Goal: Task Accomplishment & Management: Manage account settings

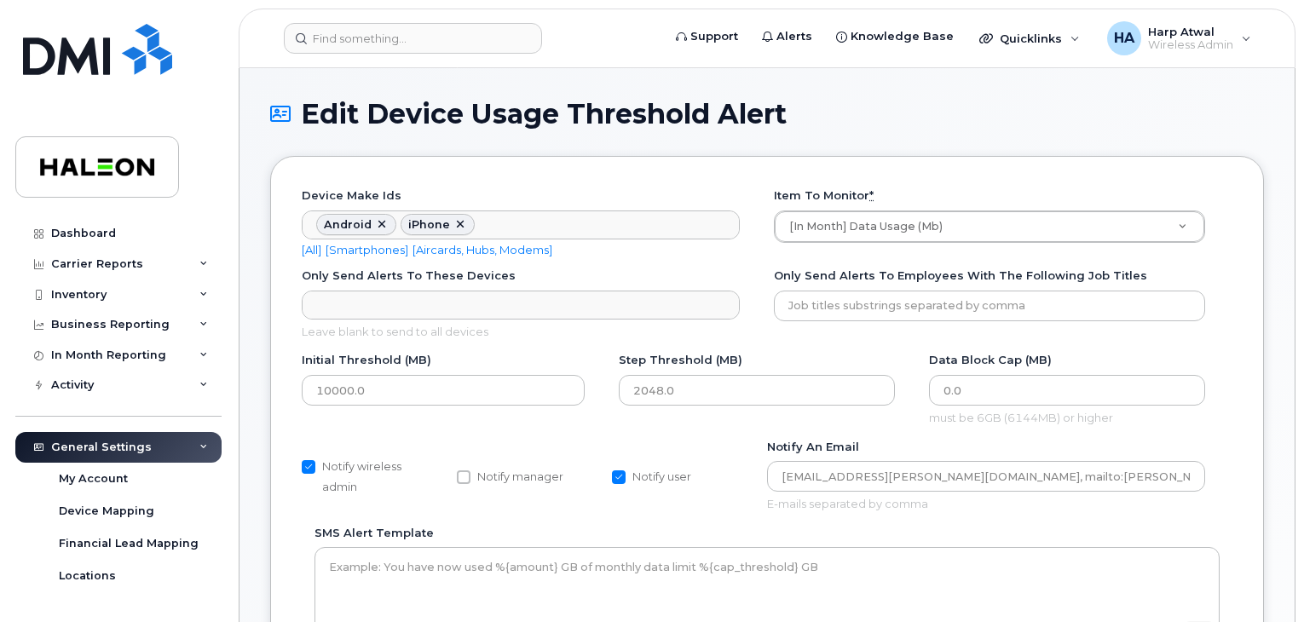
scroll to position [559, 0]
click at [812, 38] on span "Alerts" at bounding box center [795, 36] width 36 height 17
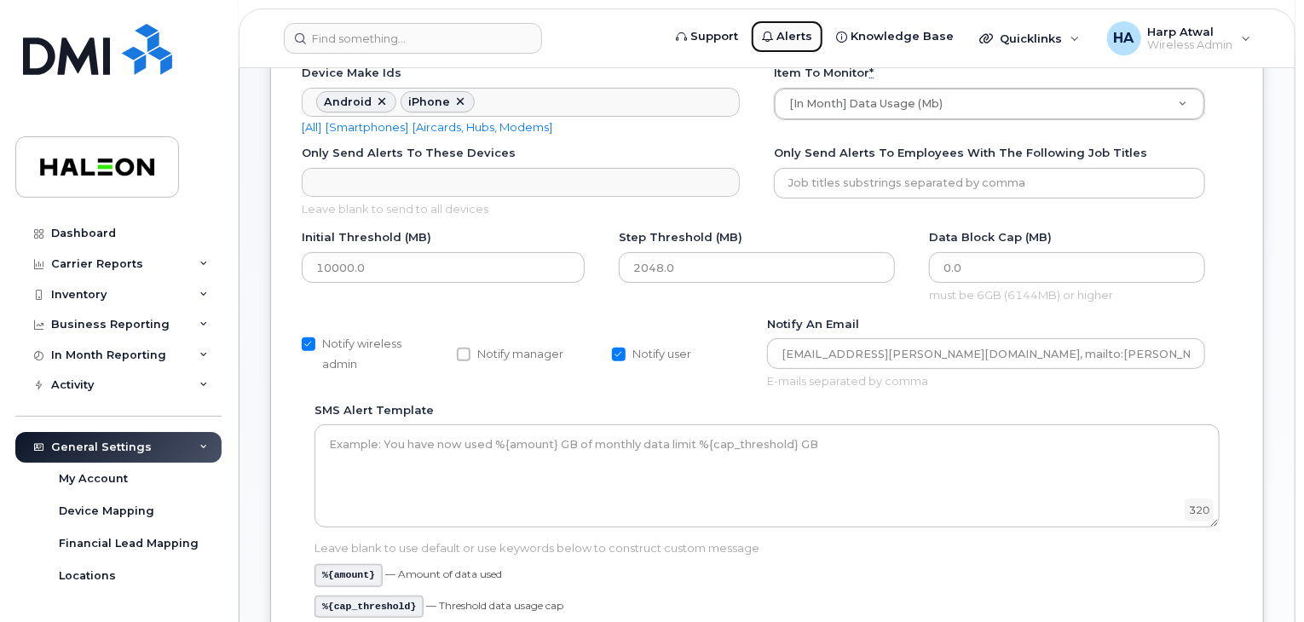
scroll to position [188, 0]
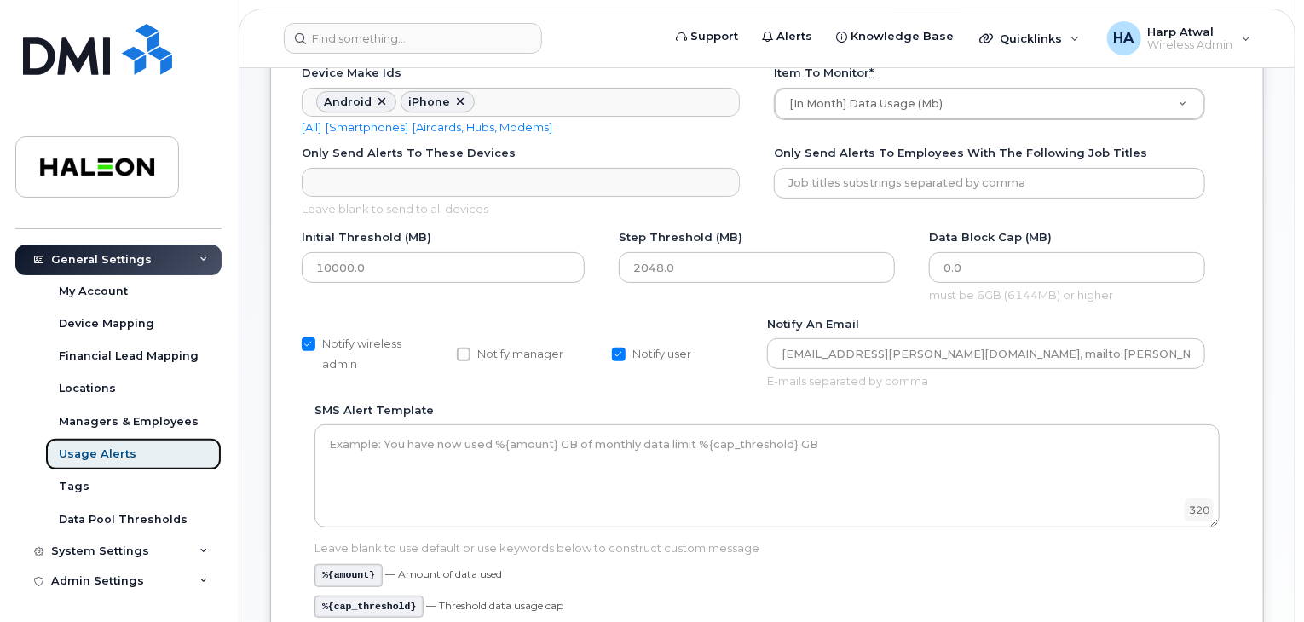
click at [109, 450] on div "Usage Alerts" at bounding box center [98, 454] width 78 height 15
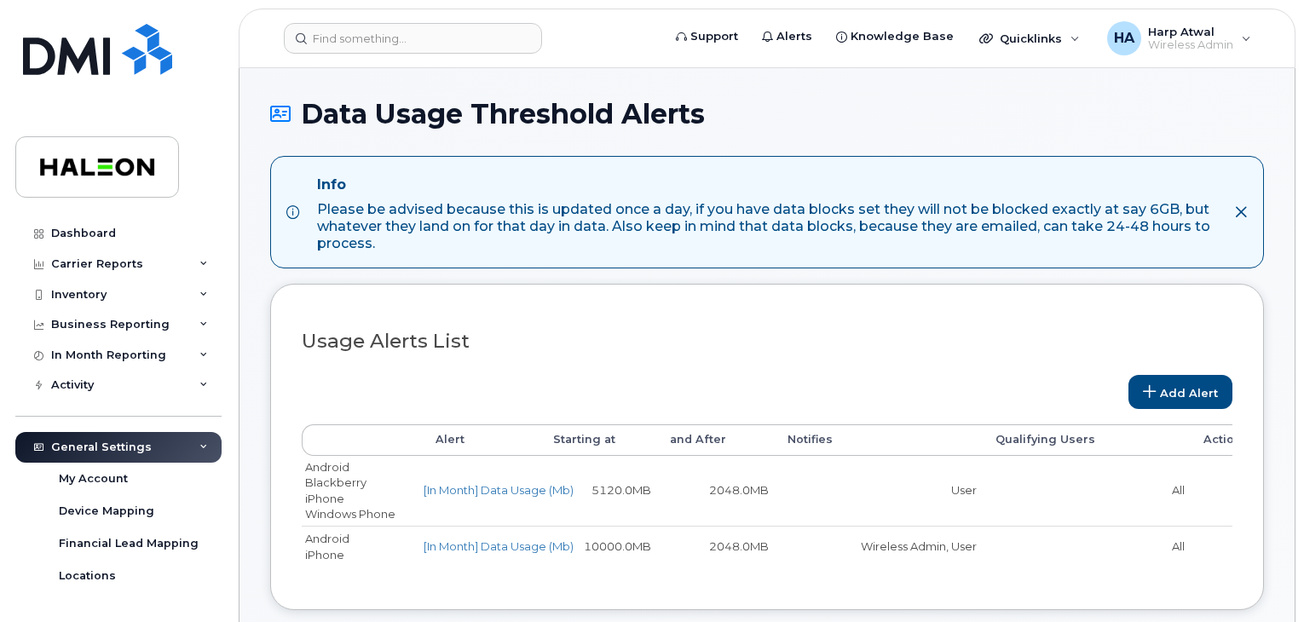
select select
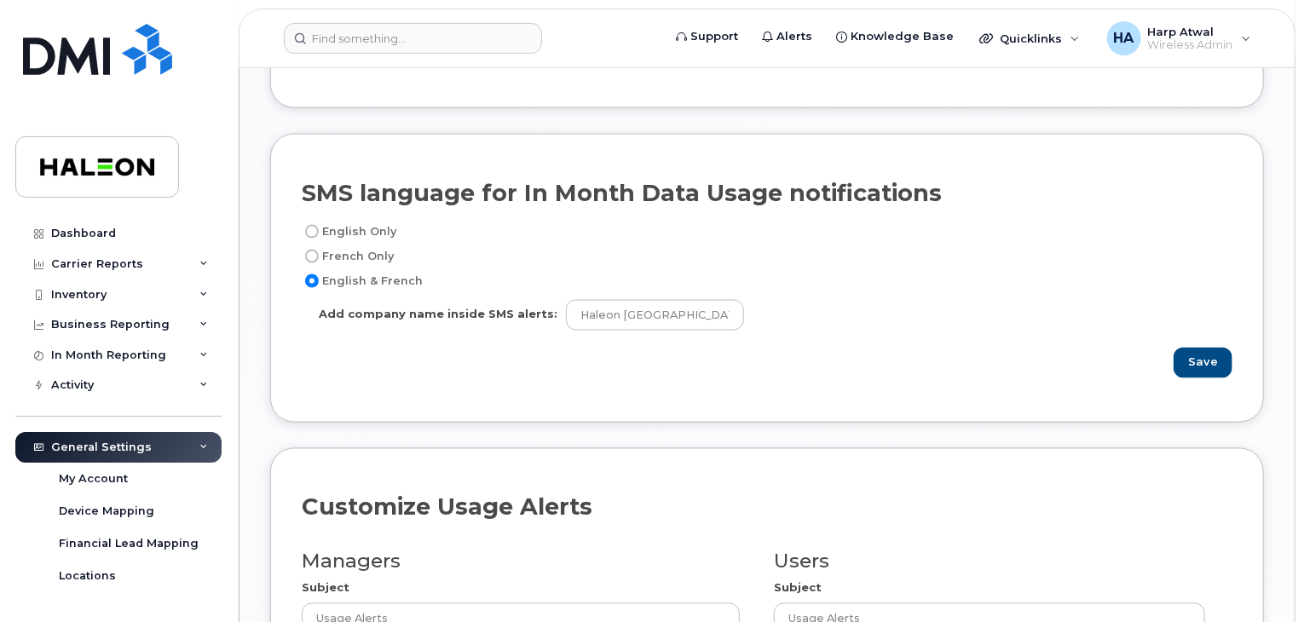
scroll to position [1306, 0]
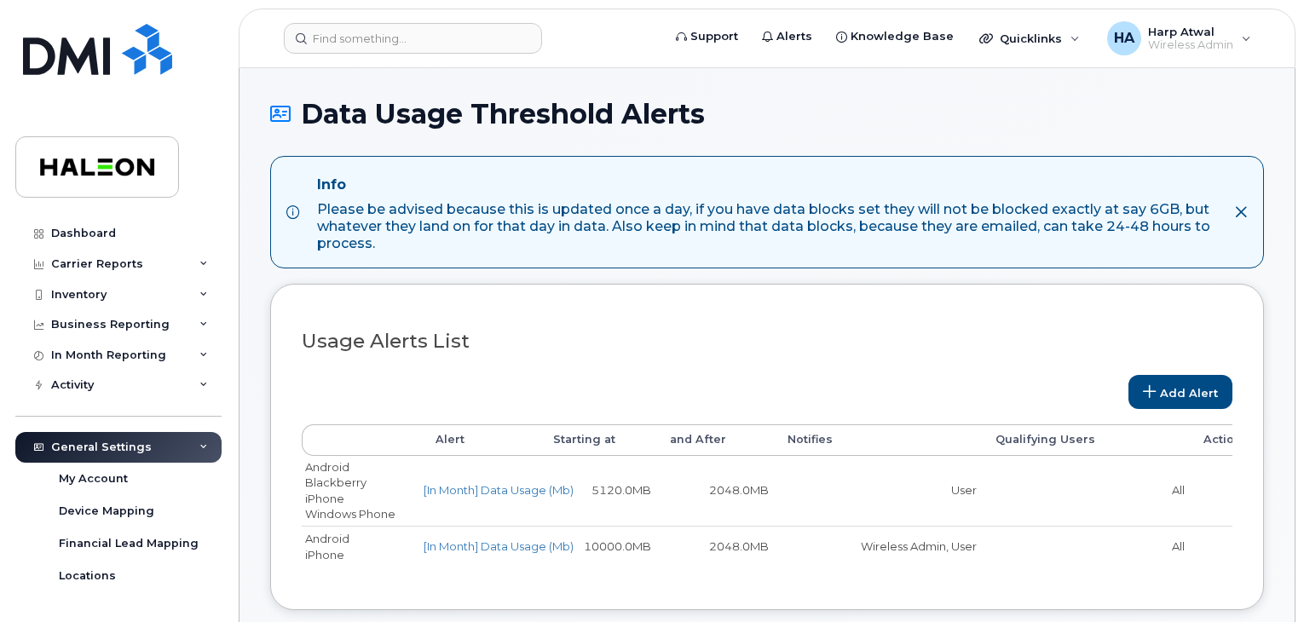
select select
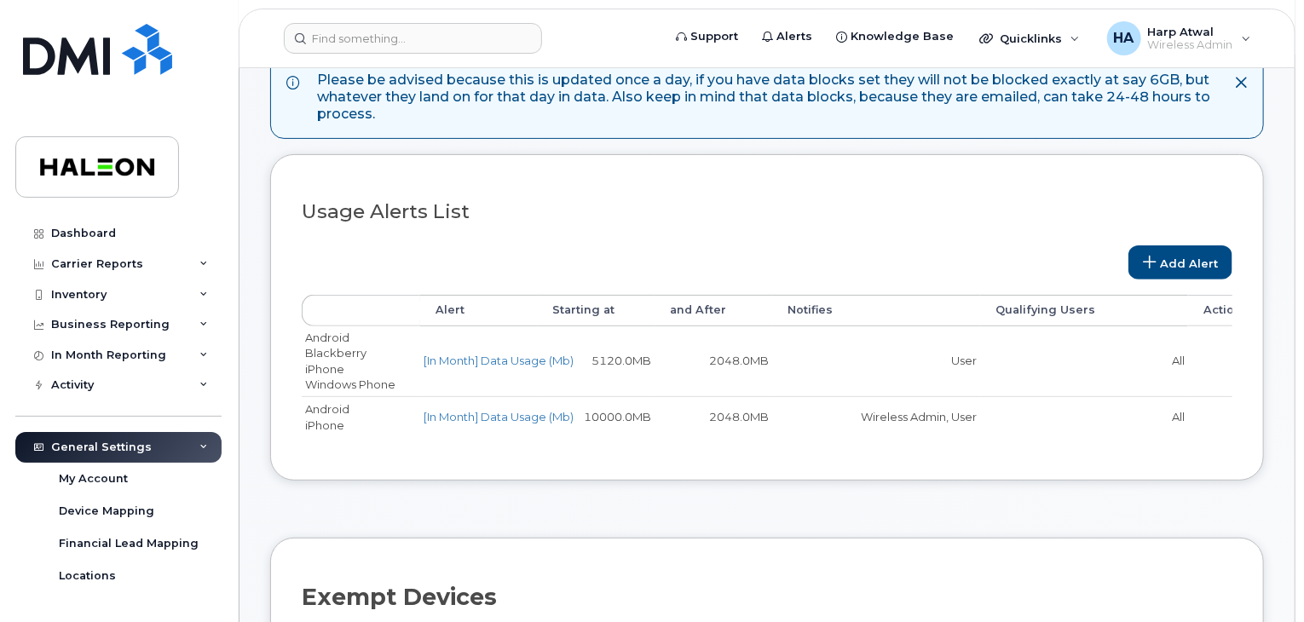
scroll to position [133, 0]
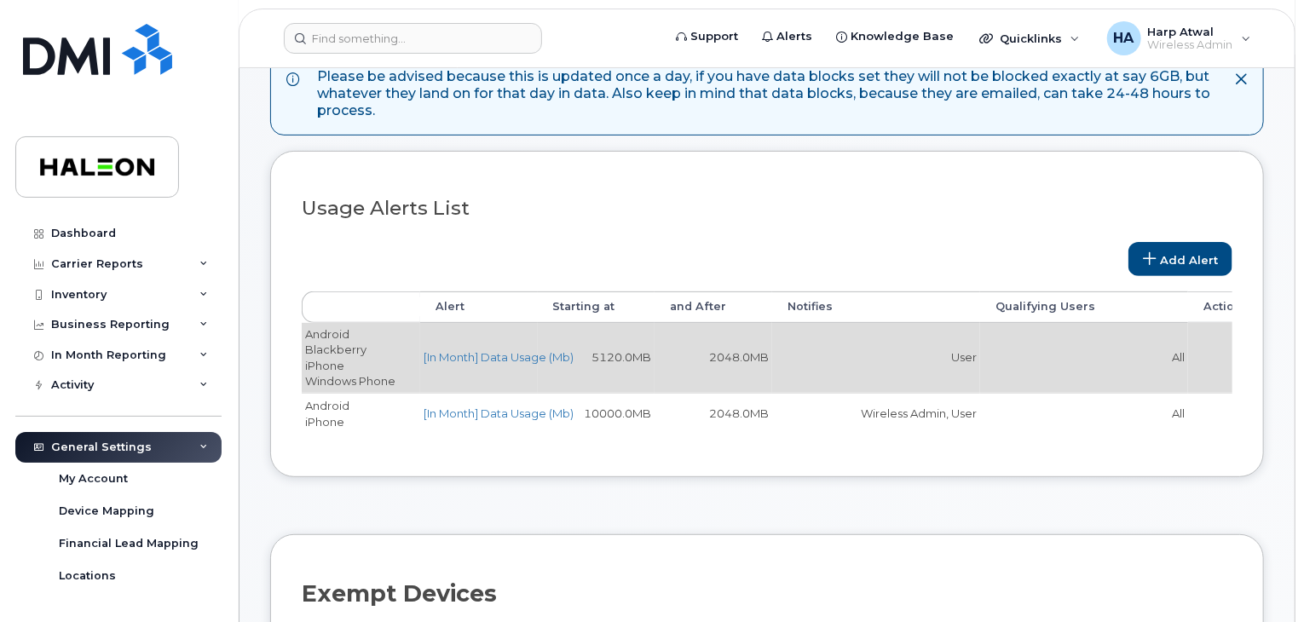
drag, startPoint x: 308, startPoint y: 341, endPoint x: 402, endPoint y: 373, distance: 98.9
click at [402, 373] on td "Android Blackberry iPhone Windows Phone" at bounding box center [361, 358] width 118 height 70
click at [483, 355] on link "[In Month] Data Usage (Mb)" at bounding box center [499, 357] width 150 height 14
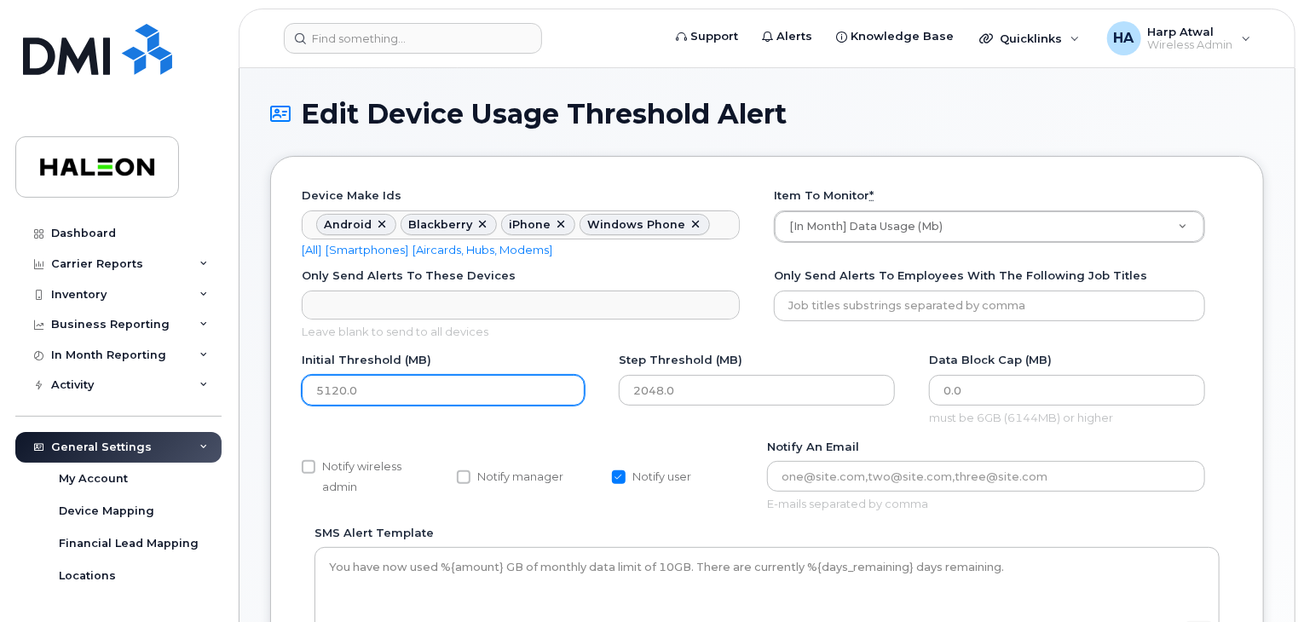
drag, startPoint x: 446, startPoint y: 397, endPoint x: 320, endPoint y: 393, distance: 126.2
click at [320, 393] on input "5120.0" at bounding box center [443, 390] width 283 height 31
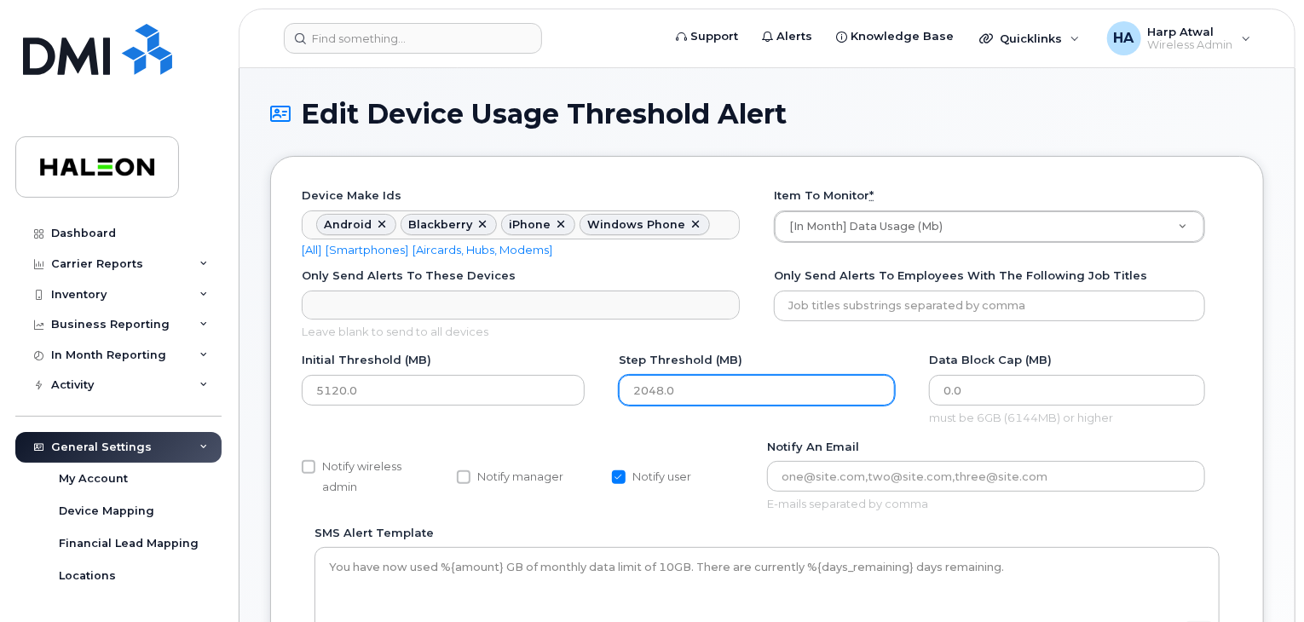
drag, startPoint x: 716, startPoint y: 390, endPoint x: 621, endPoint y: 390, distance: 95.5
click at [621, 390] on input "2048.0" at bounding box center [757, 390] width 276 height 31
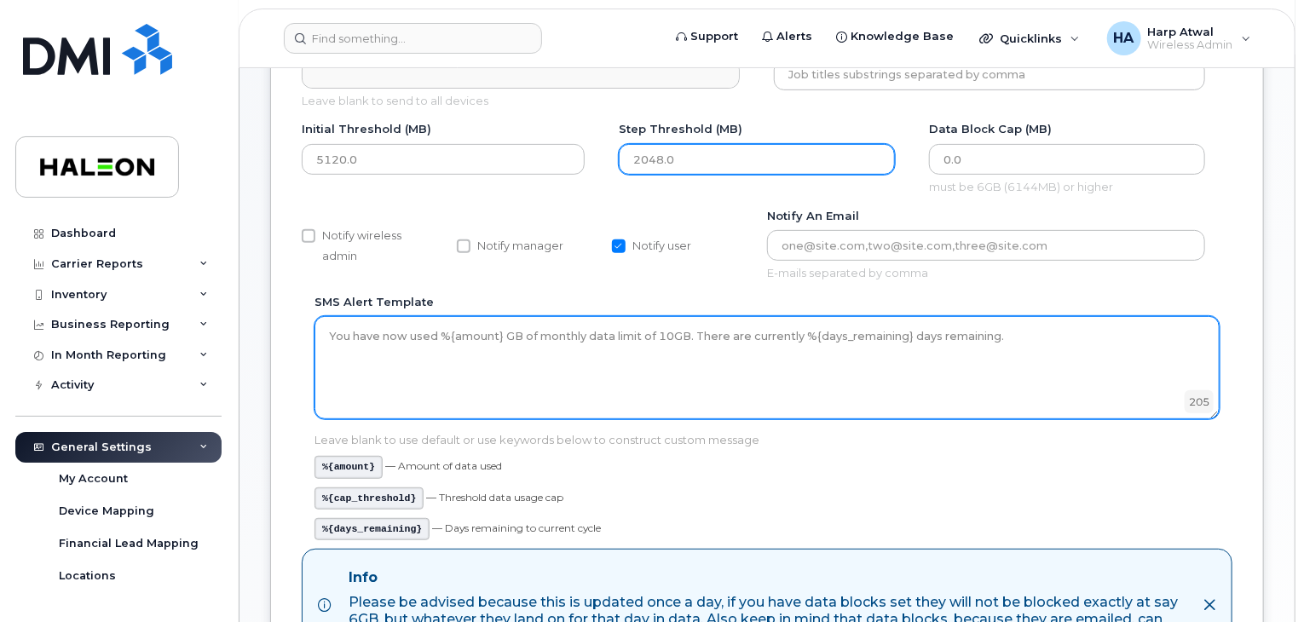
scroll to position [232, 0]
drag, startPoint x: 657, startPoint y: 332, endPoint x: 689, endPoint y: 331, distance: 31.6
click at [689, 331] on textarea "You have now used %{amount} GB of monthly data limit of 10GB. There are current…" at bounding box center [767, 366] width 905 height 102
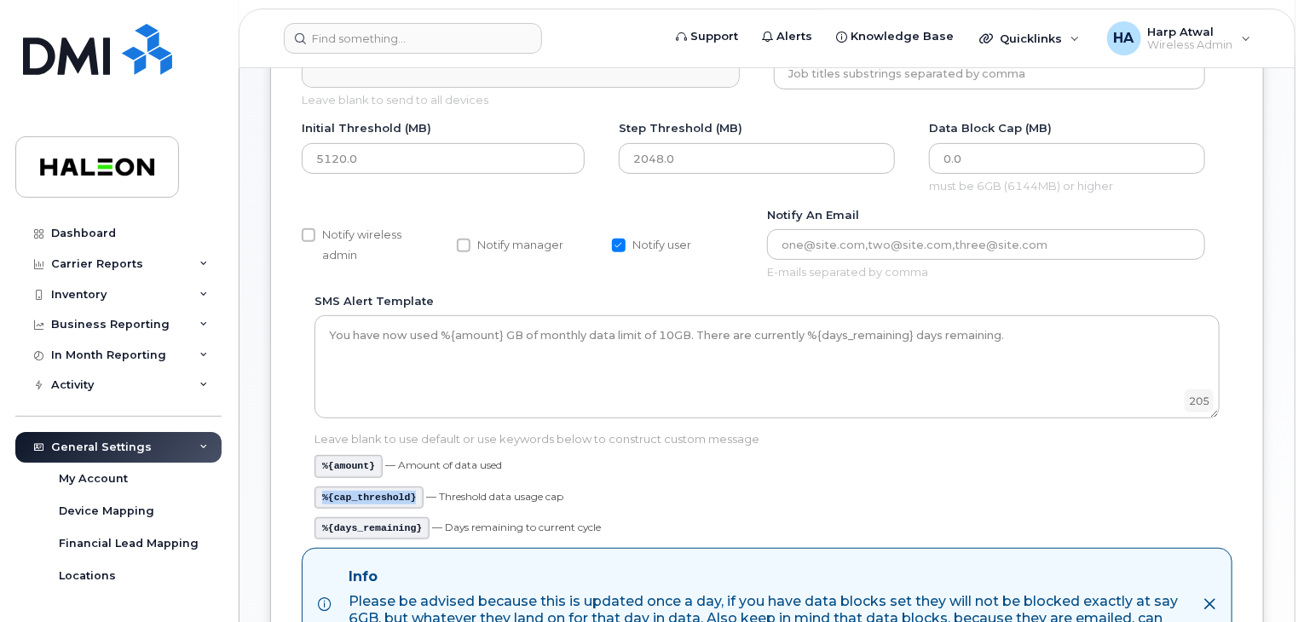
drag, startPoint x: 409, startPoint y: 495, endPoint x: 324, endPoint y: 494, distance: 85.2
click at [324, 494] on code "%{cap_threshold}" at bounding box center [369, 498] width 109 height 22
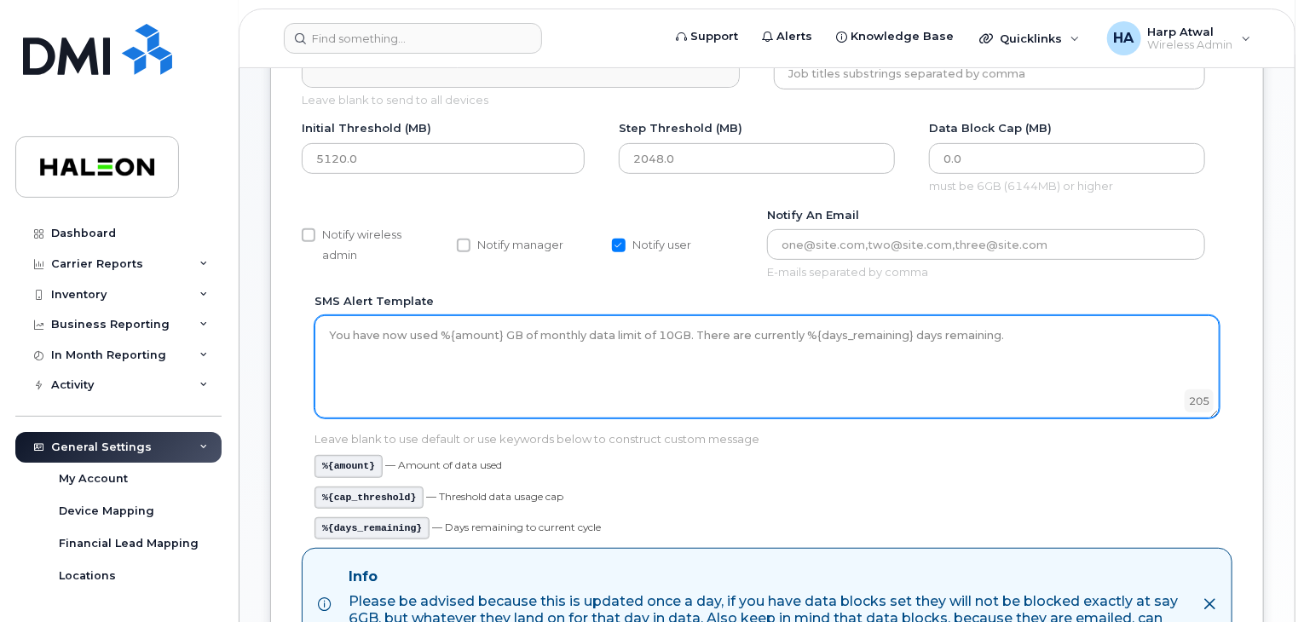
drag, startPoint x: 656, startPoint y: 333, endPoint x: 684, endPoint y: 332, distance: 27.3
click at [684, 332] on textarea "You have now used %{amount} GB of monthly data limit of 10GB. There are current…" at bounding box center [767, 366] width 905 height 102
click at [774, 333] on textarea "You have now used %{amount} GB of monthly data limit of 10GB. There are current…" at bounding box center [767, 366] width 905 height 102
click at [326, 333] on textarea "You have now used %{amount} GB of monthly data limit of 10GB. There are current…" at bounding box center [767, 366] width 905 height 102
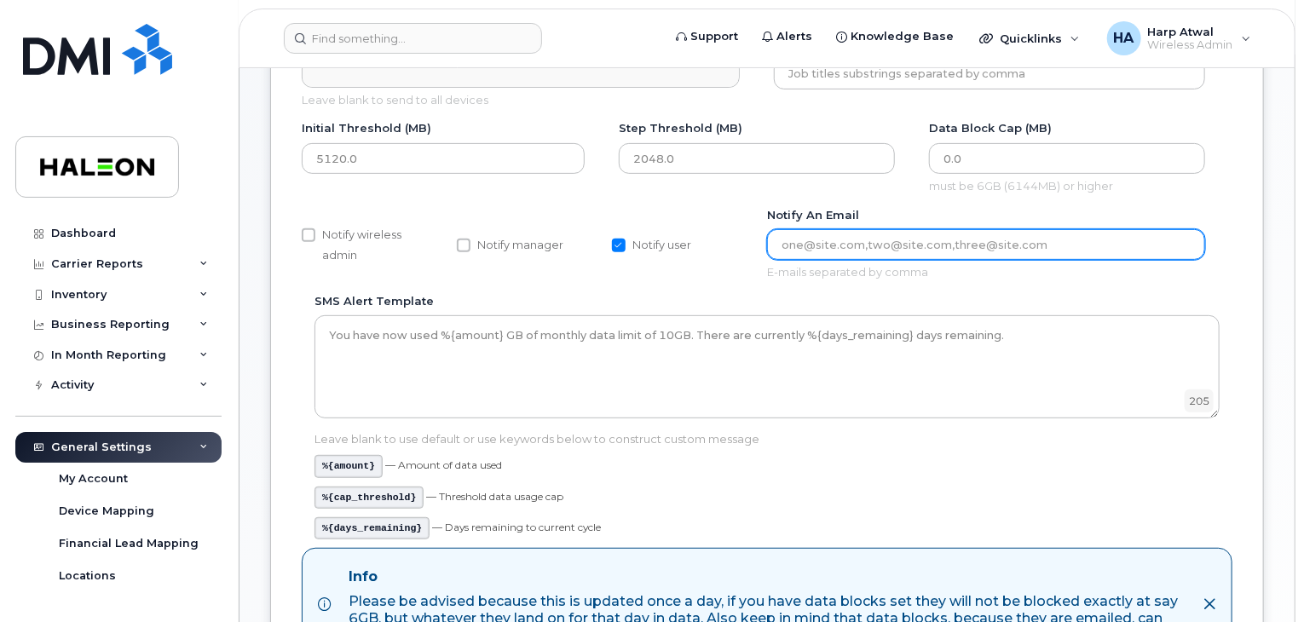
click at [794, 242] on input "Notify an email" at bounding box center [986, 244] width 438 height 31
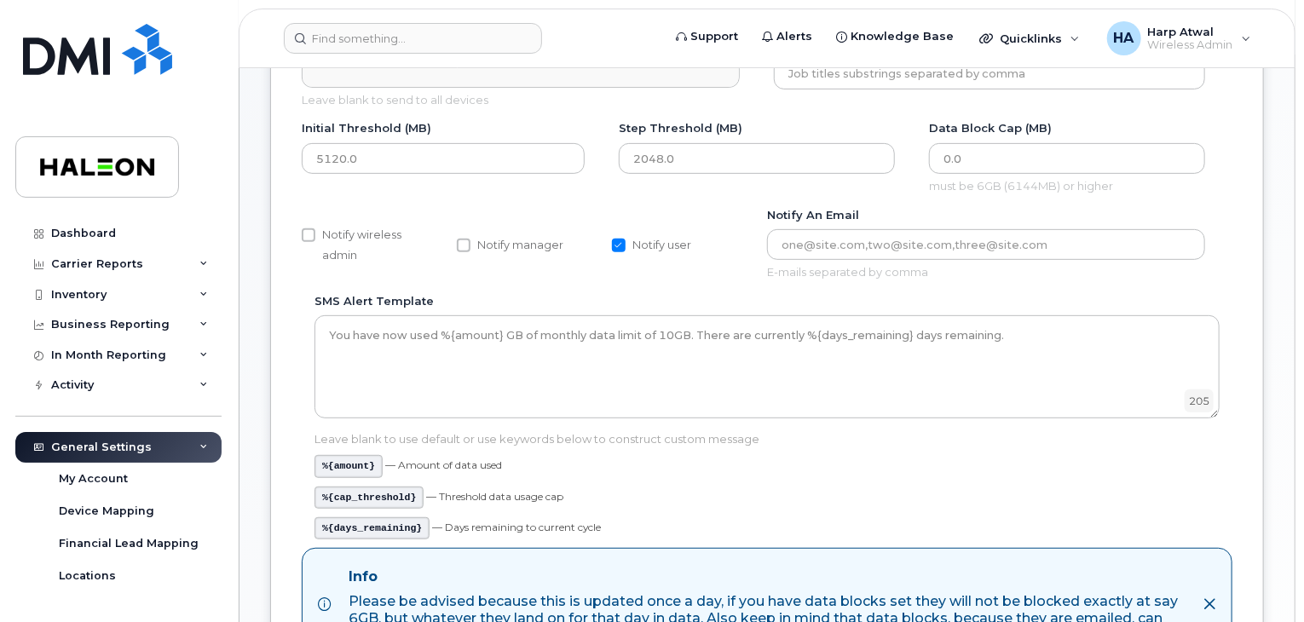
click at [733, 267] on div "Notify wireless admin Notify manager Notify user Notify an email E-mails separa…" at bounding box center [767, 250] width 931 height 86
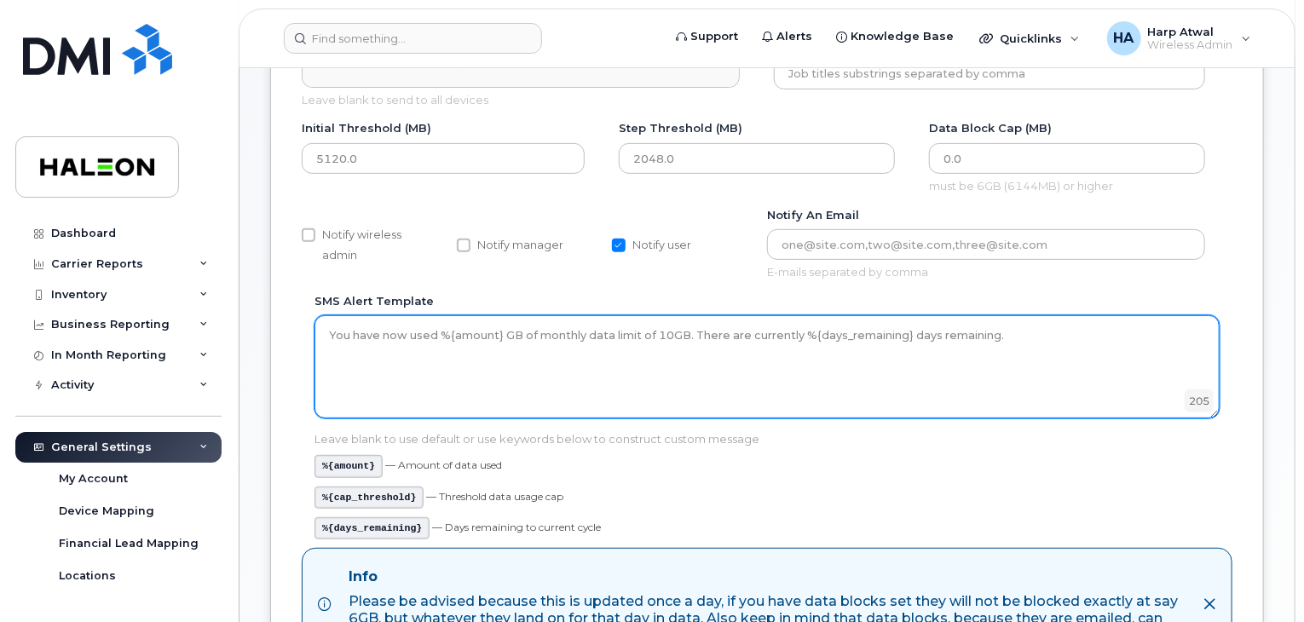
click at [331, 335] on textarea "You have now used %{amount} GB of monthly data limit of 10GB. There are current…" at bounding box center [767, 366] width 905 height 102
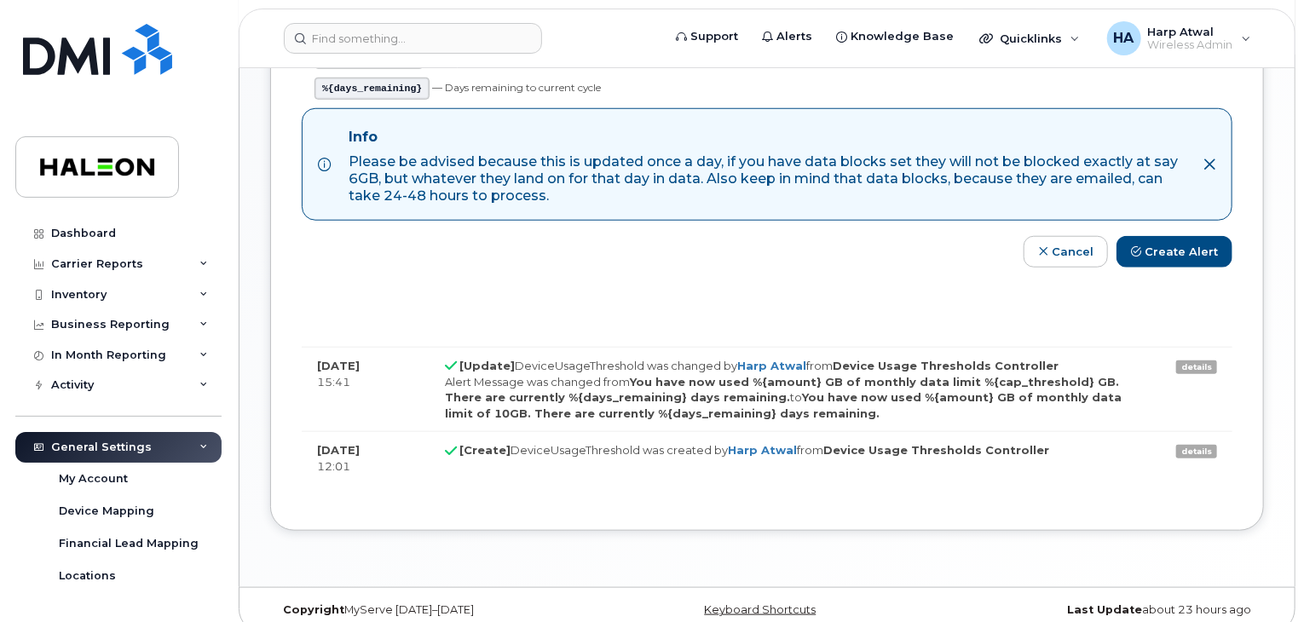
scroll to position [688, 0]
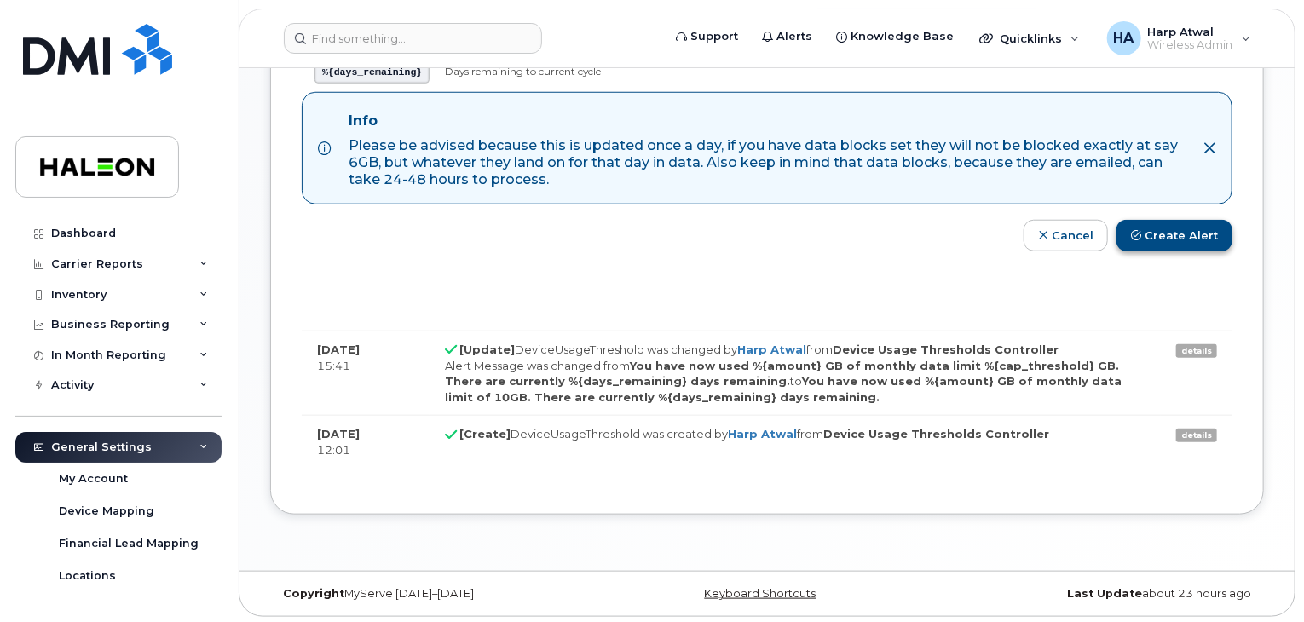
type textarea "Haleon Canada ULC Data Alert - You have now used %{amount} GB of monthly data l…"
click at [1184, 243] on button "Create Alert" at bounding box center [1175, 236] width 116 height 32
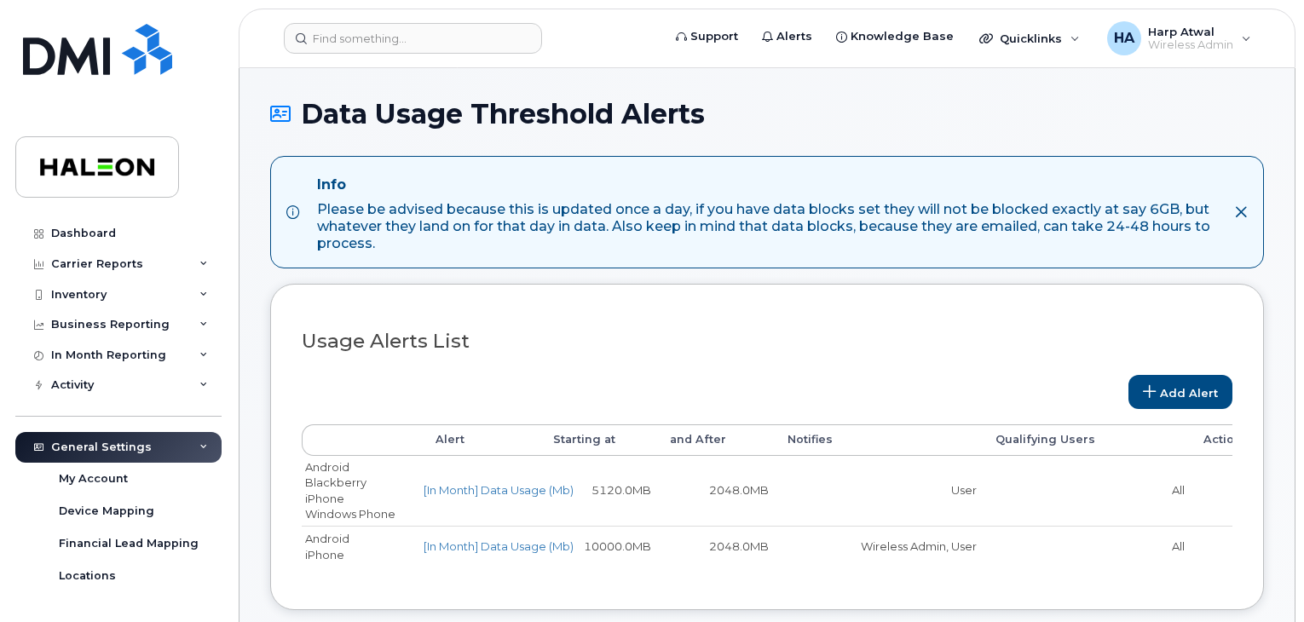
select select
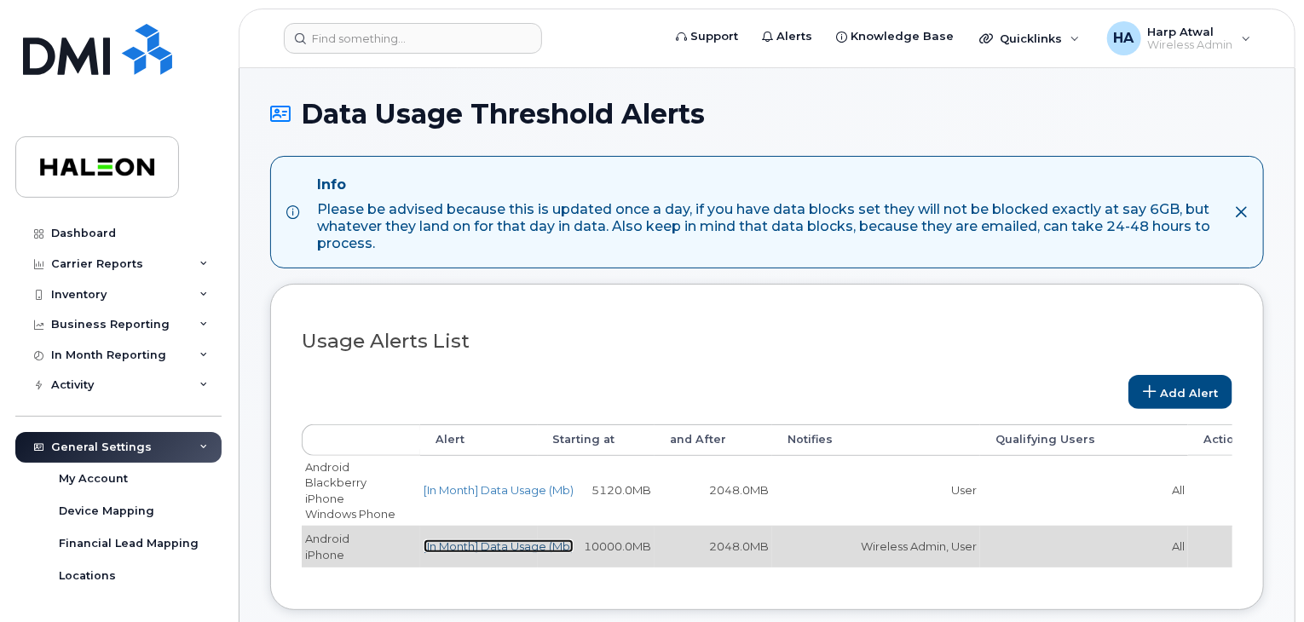
click at [478, 540] on link "[In Month] Data Usage (Mb)" at bounding box center [499, 547] width 150 height 14
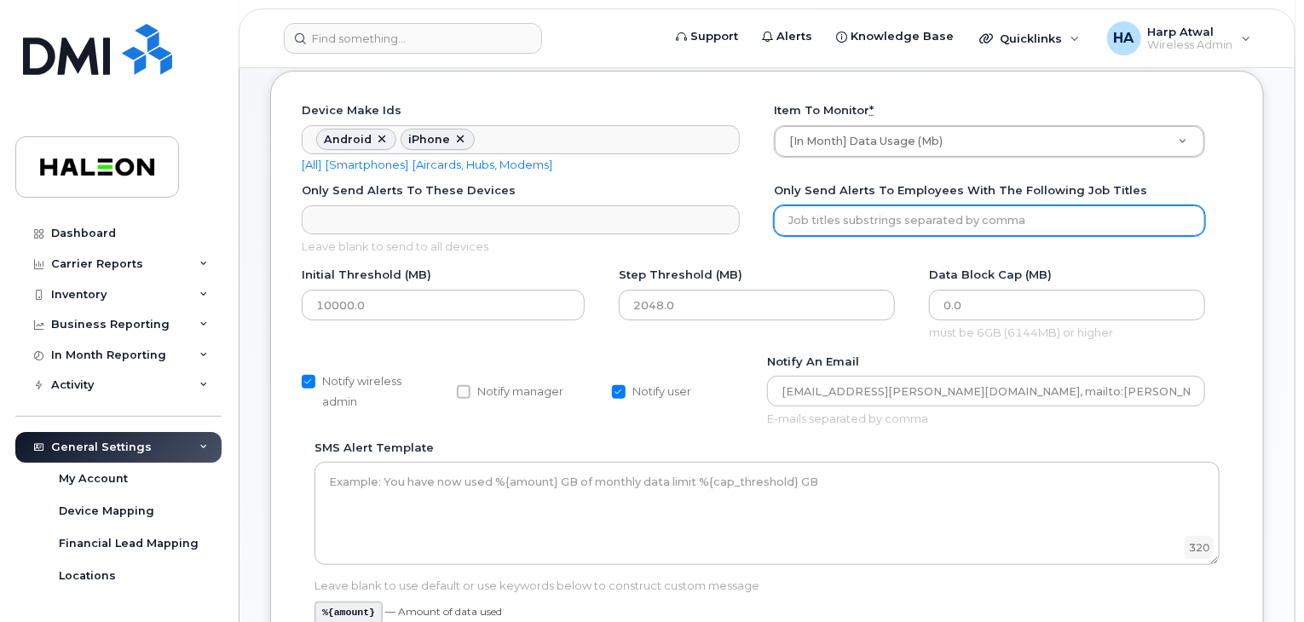
scroll to position [82, 0]
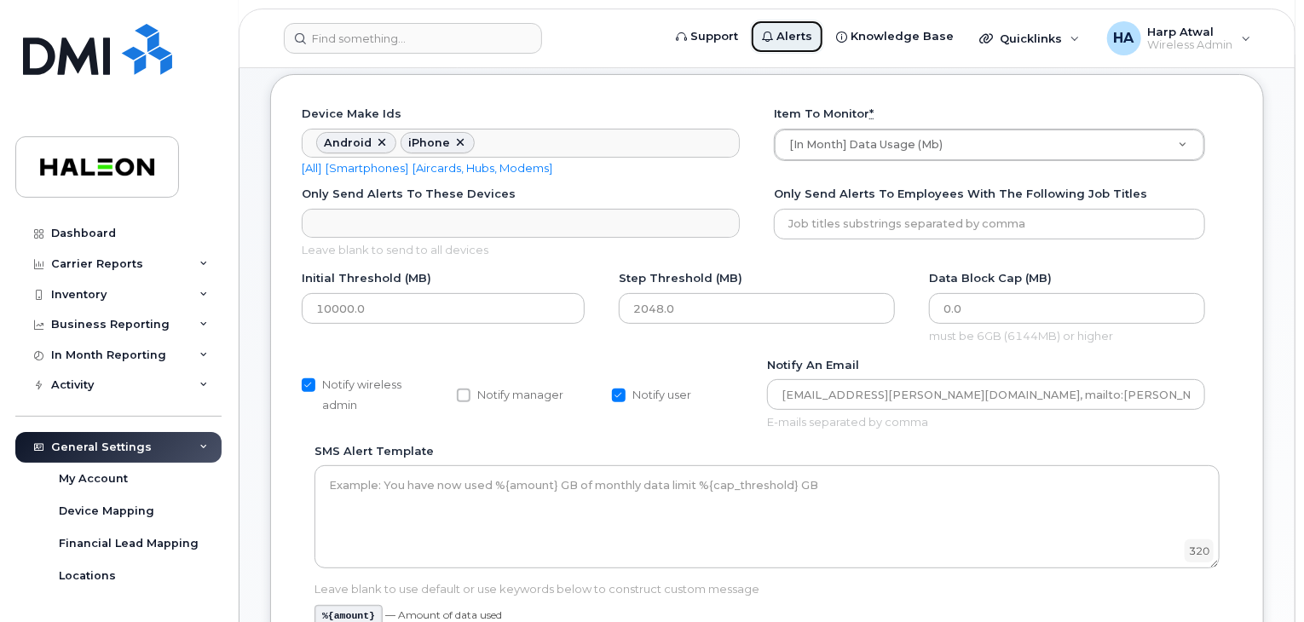
click at [806, 35] on span "Alerts" at bounding box center [795, 36] width 36 height 17
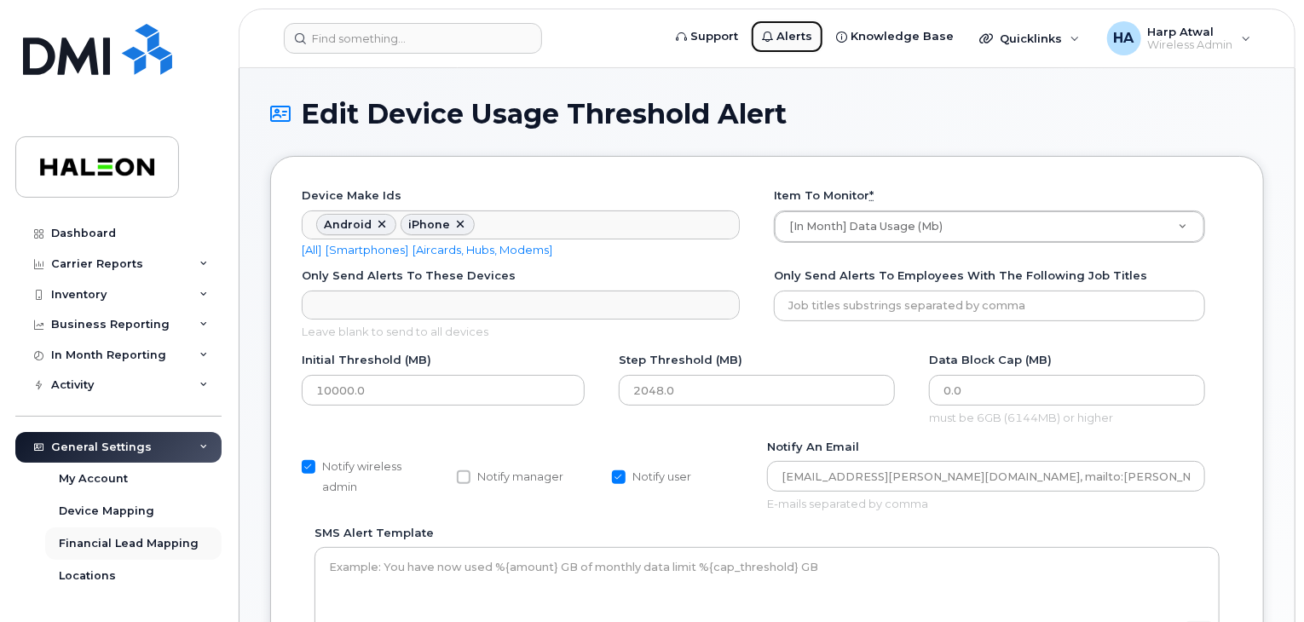
scroll to position [188, 0]
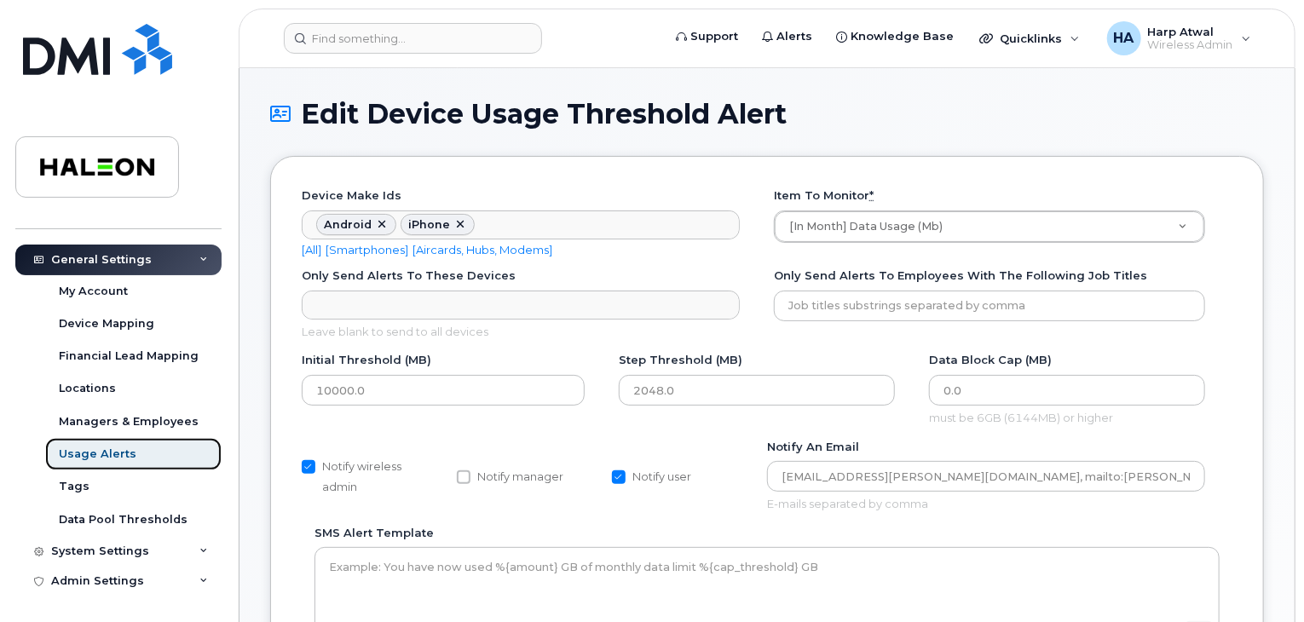
click at [85, 455] on div "Usage Alerts" at bounding box center [98, 454] width 78 height 15
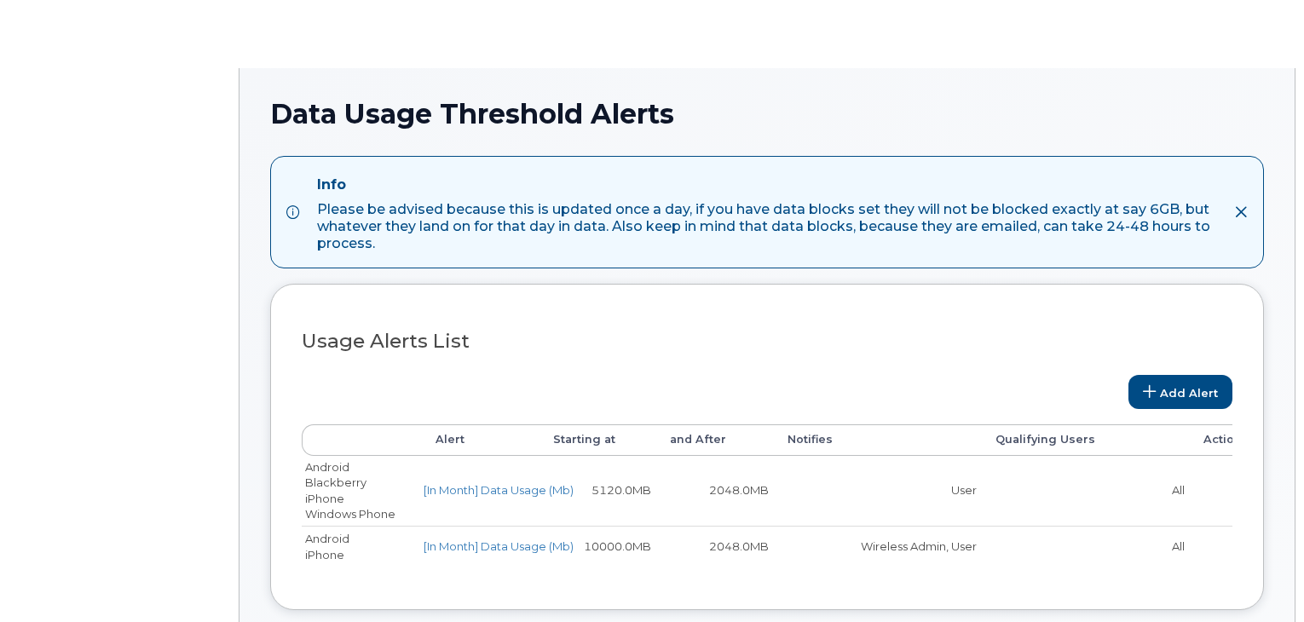
select select
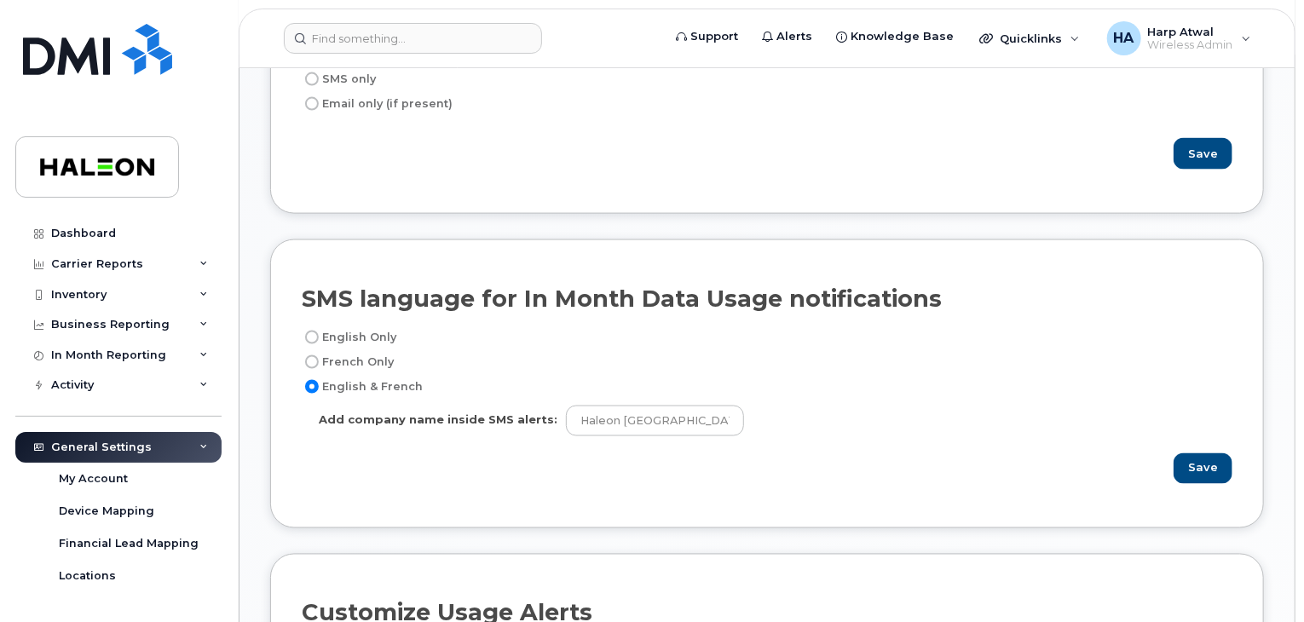
scroll to position [1124, 0]
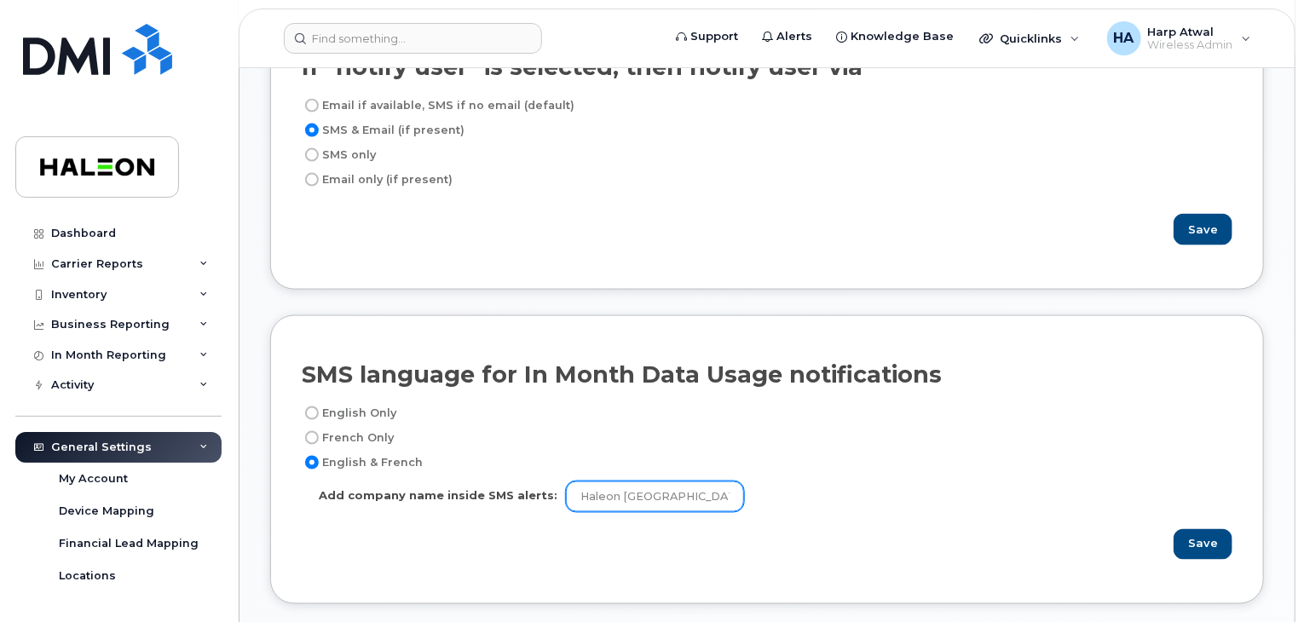
click at [575, 499] on input "Haleon [GEOGRAPHIC_DATA] ULC" at bounding box center [655, 497] width 178 height 31
click at [672, 503] on input "Haleon [GEOGRAPHIC_DATA] ULC" at bounding box center [655, 497] width 178 height 31
click at [690, 506] on input "Haleon [GEOGRAPHIC_DATA] ULC" at bounding box center [655, 497] width 178 height 31
click at [712, 380] on h2 "SMS language for In Month Data Usage notifications" at bounding box center [622, 375] width 640 height 26
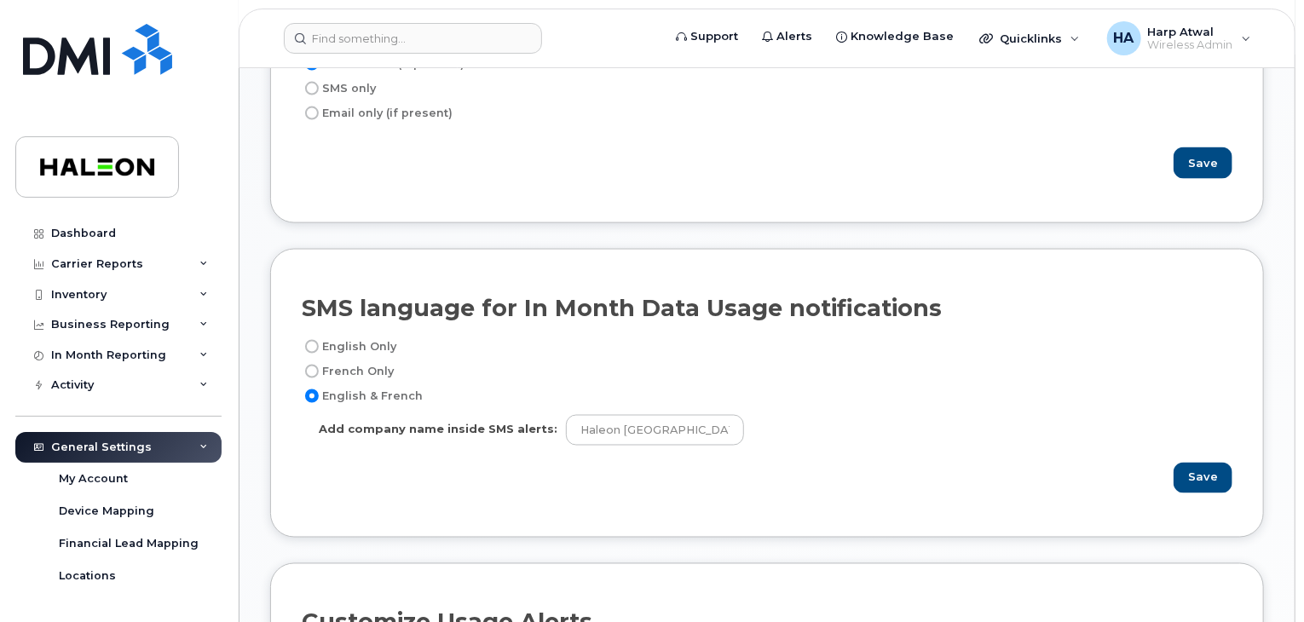
scroll to position [1366, 0]
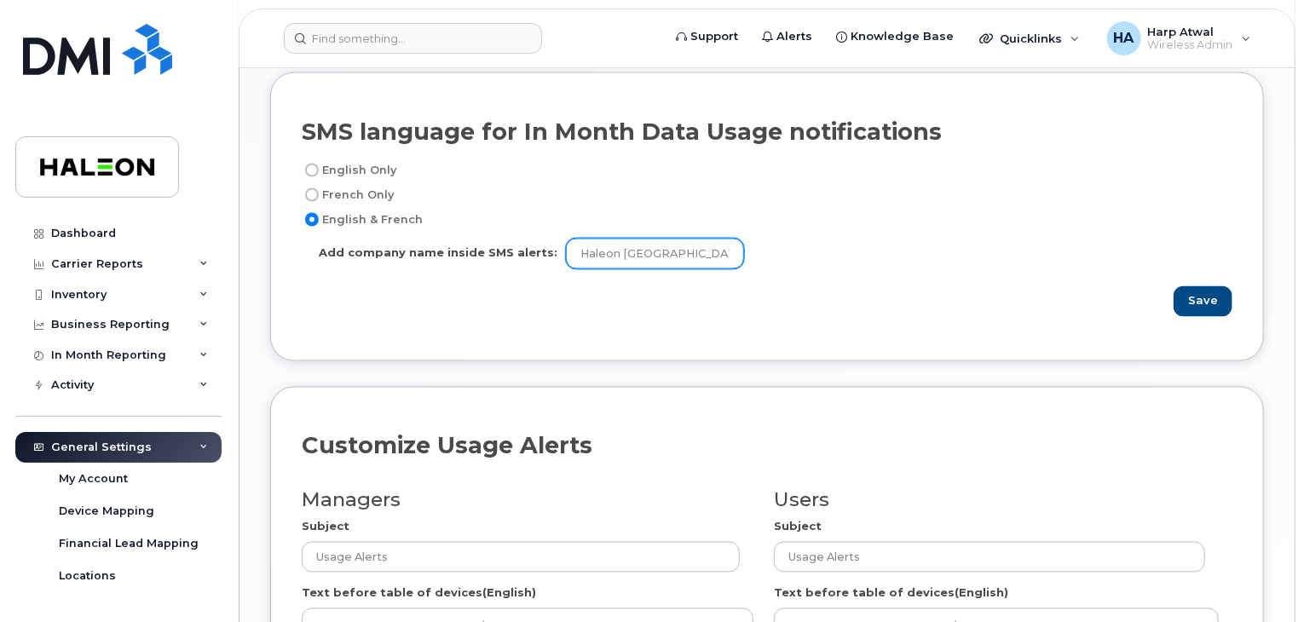
click at [677, 253] on input "Haleon [GEOGRAPHIC_DATA] ULC" at bounding box center [655, 254] width 178 height 31
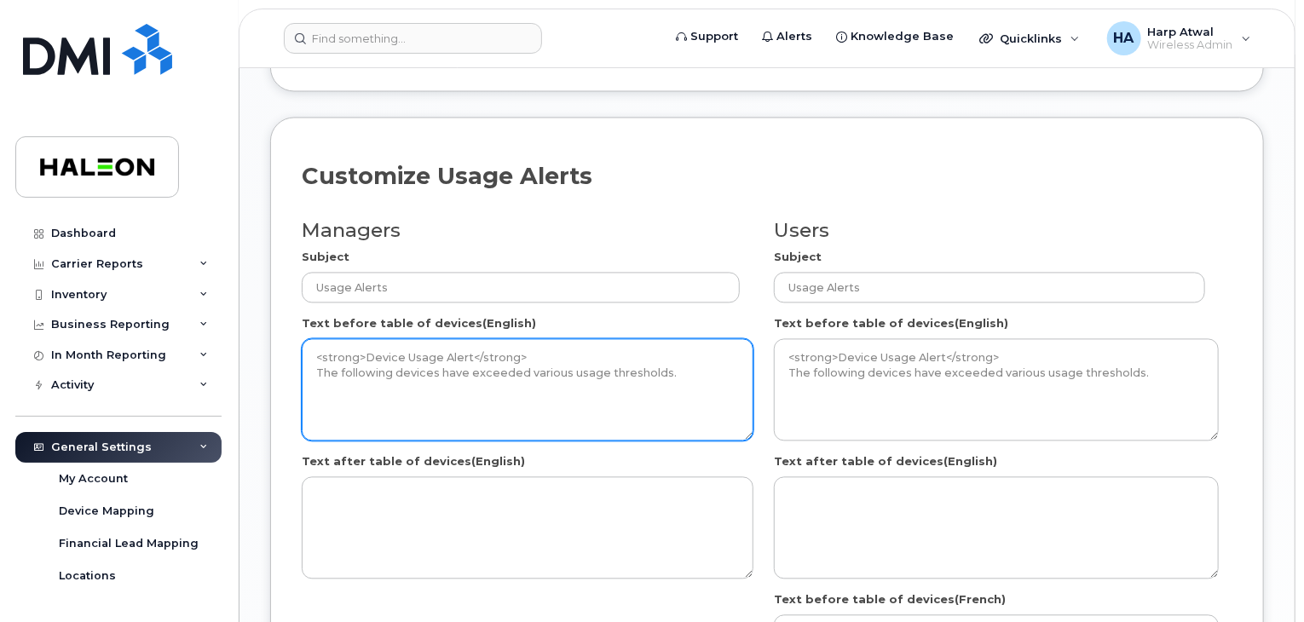
scroll to position [1636, 0]
